Goal: Learn about a topic: Learn about a topic

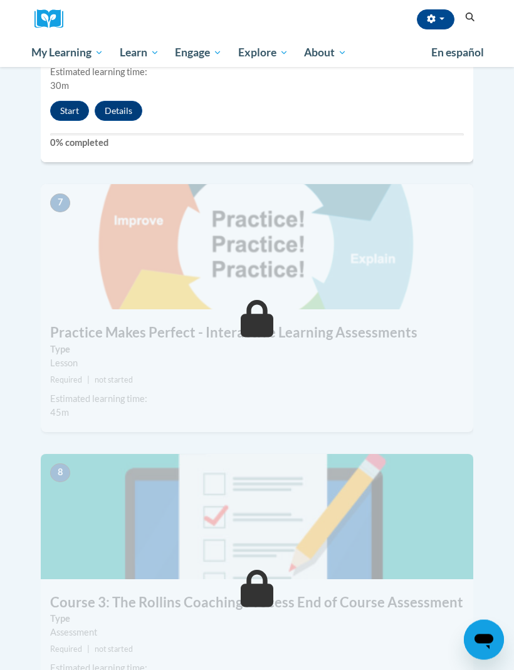
scroll to position [2179, 0]
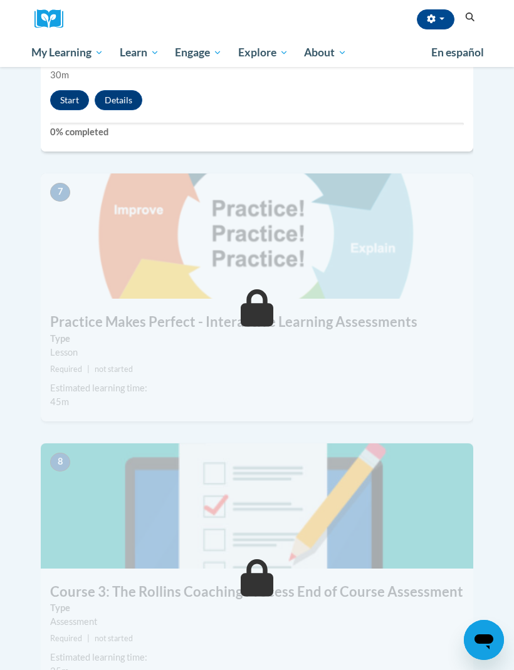
click at [258, 289] on icon at bounding box center [257, 308] width 33 height 38
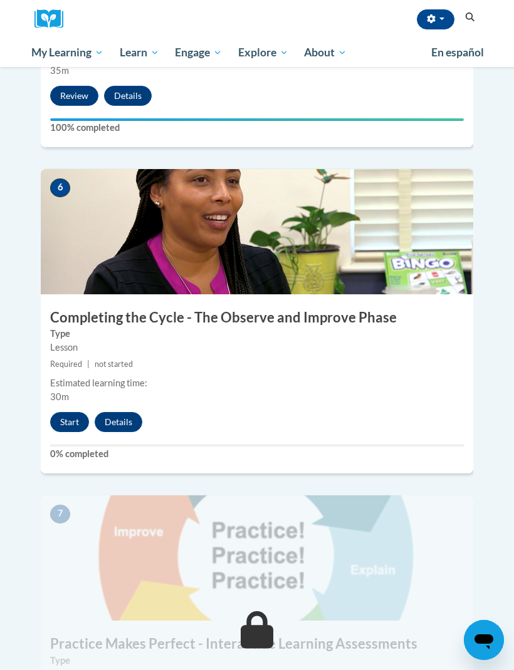
scroll to position [1856, 0]
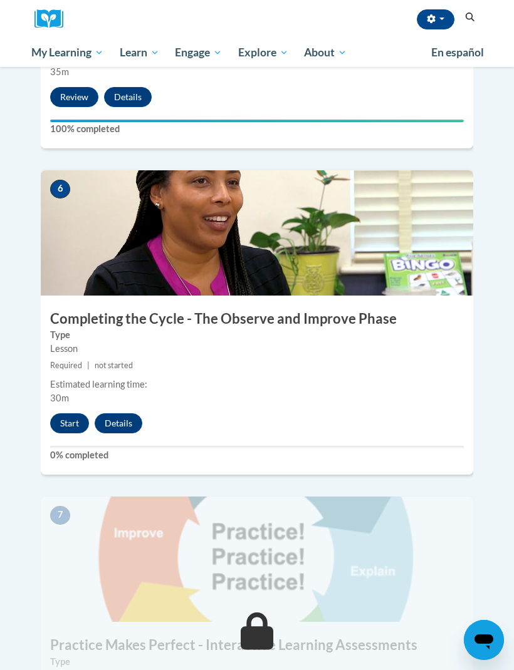
click at [71, 414] on button "Start" at bounding box center [69, 424] width 39 height 20
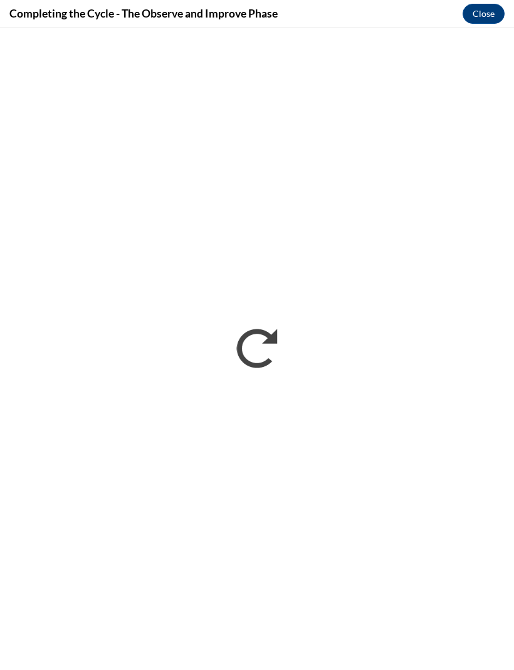
scroll to position [0, 0]
